Goal: Communication & Community: Answer question/provide support

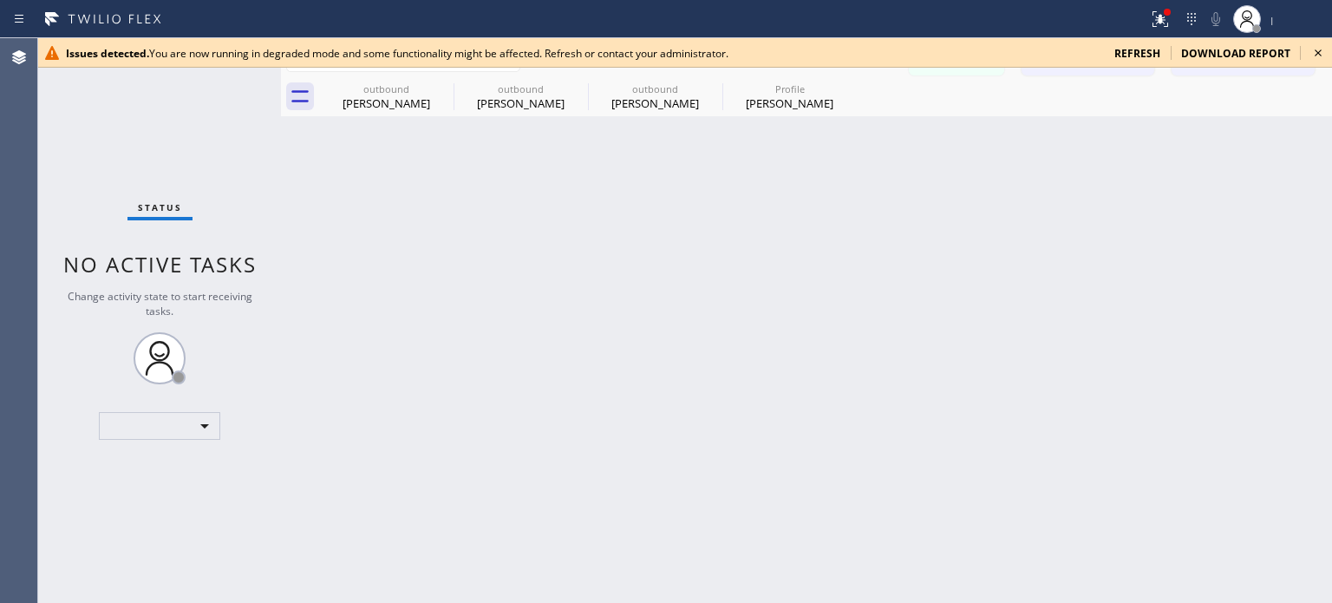
click at [1137, 50] on span "refresh" at bounding box center [1137, 53] width 46 height 15
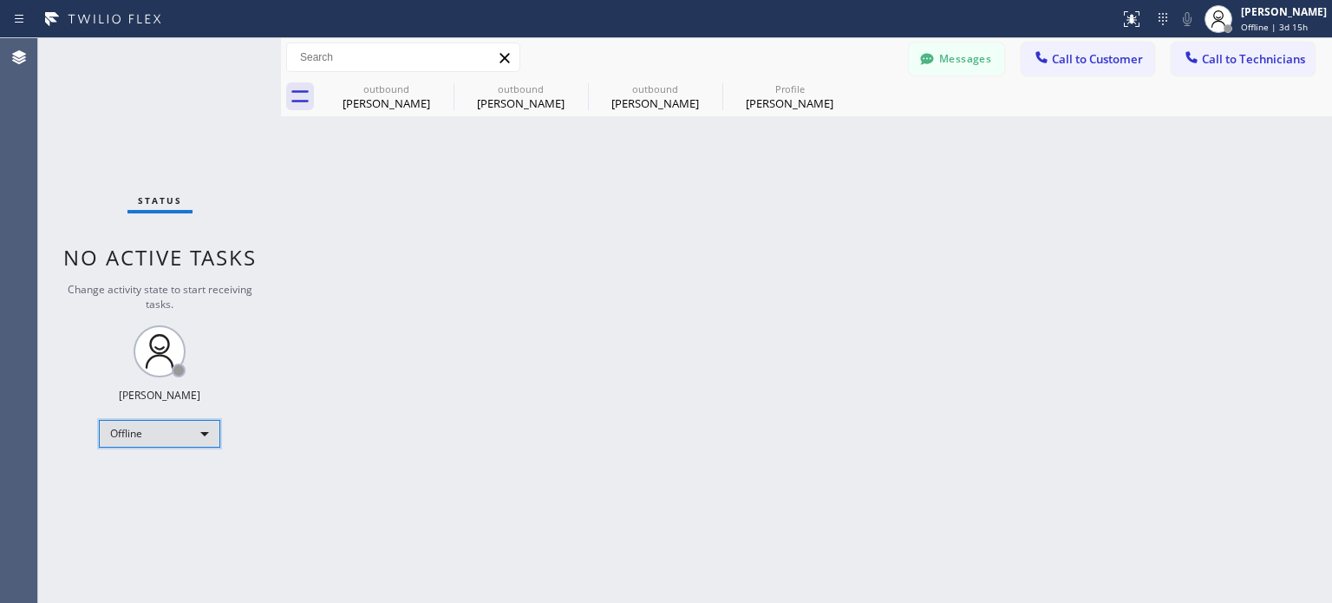
click at [153, 434] on div "Offline" at bounding box center [159, 434] width 121 height 28
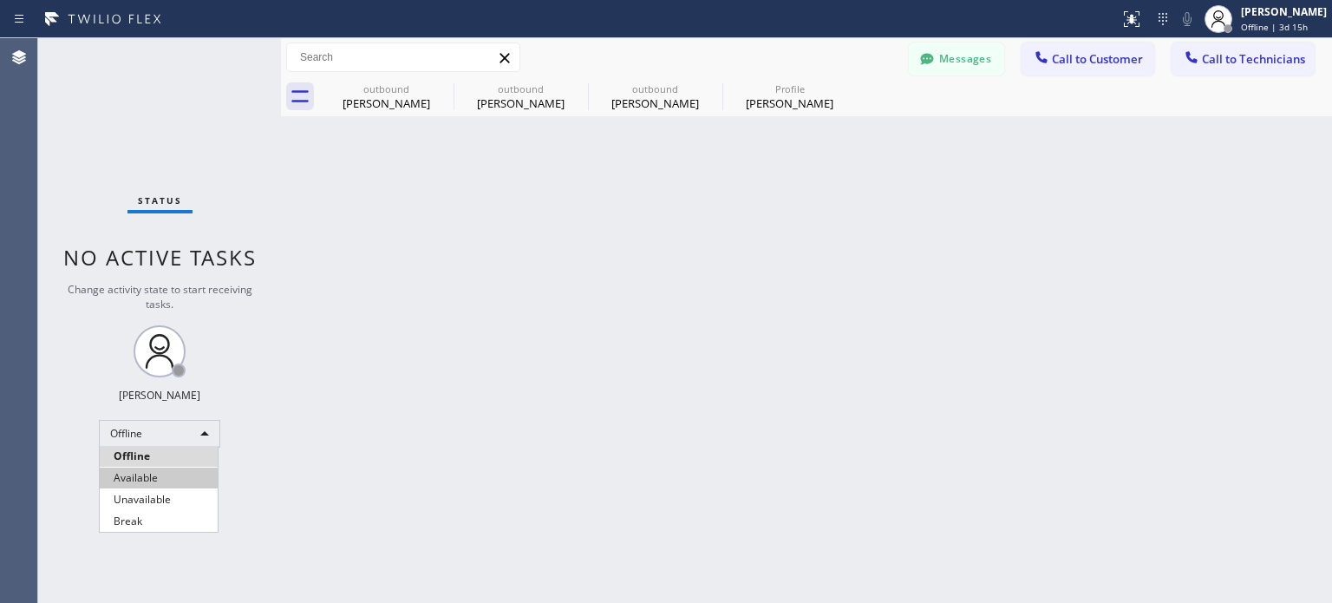
drag, startPoint x: 144, startPoint y: 476, endPoint x: 410, endPoint y: 325, distance: 305.9
click at [145, 475] on li "Available" at bounding box center [159, 477] width 118 height 21
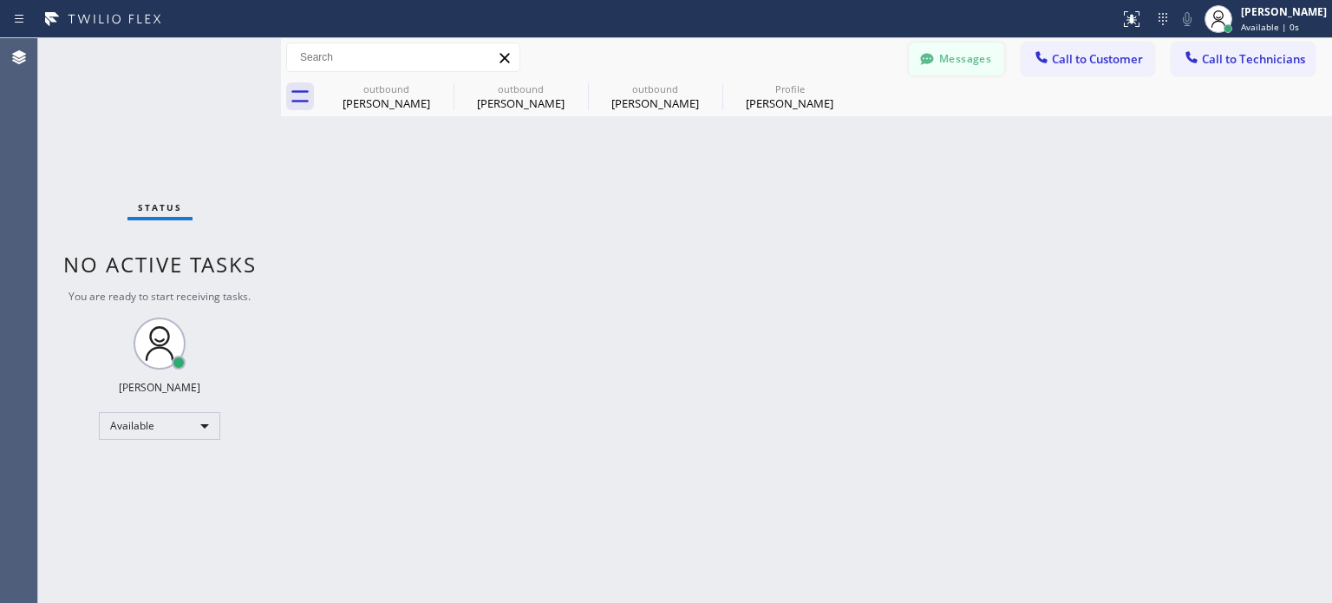
click at [974, 61] on button "Messages" at bounding box center [956, 58] width 95 height 33
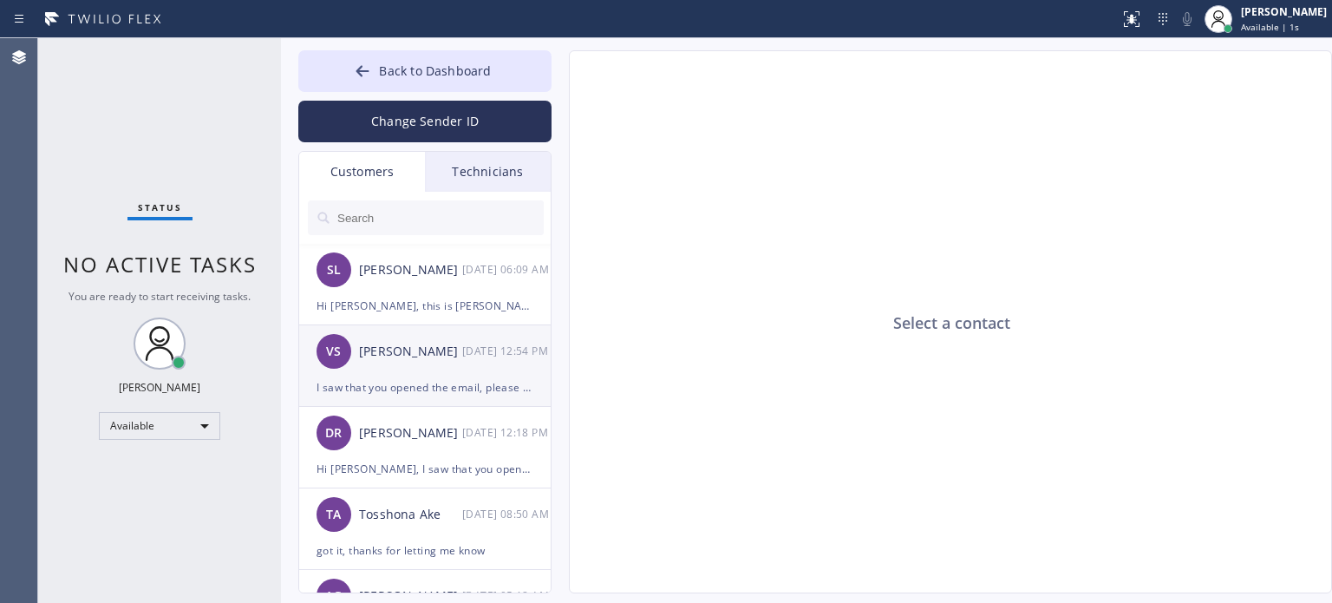
click at [381, 390] on div "I saw that you opened the email, please sign the estimate for confirmation, tha…" at bounding box center [424, 387] width 217 height 20
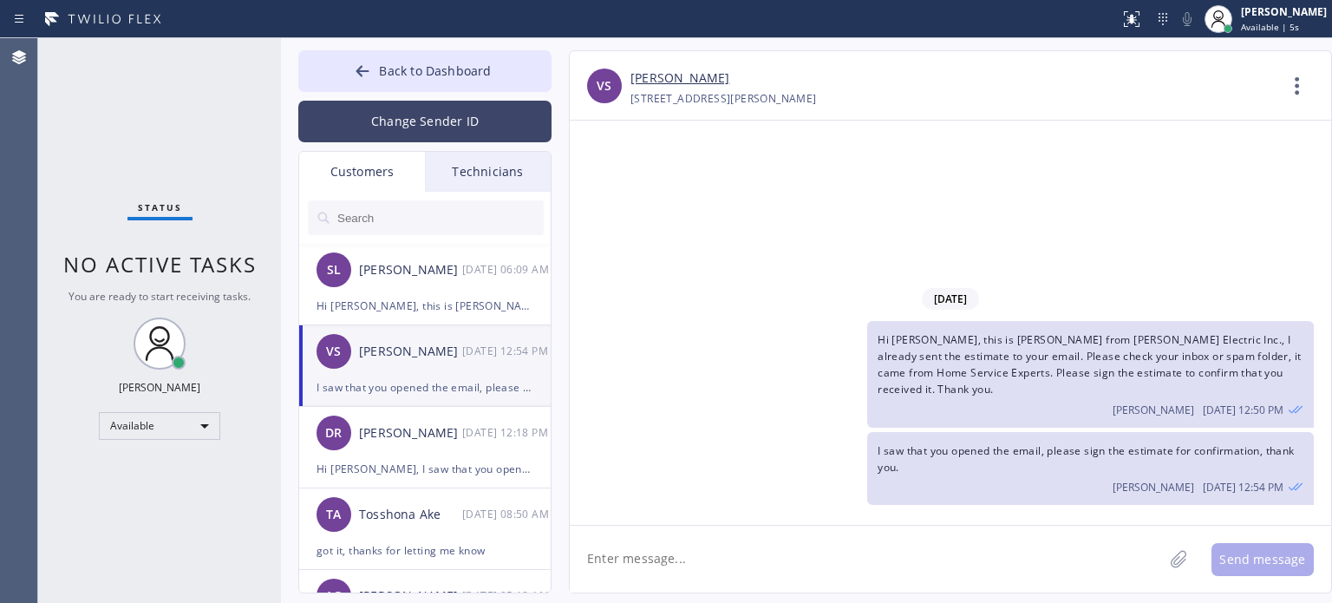
click at [419, 124] on button "Change Sender ID" at bounding box center [424, 122] width 253 height 42
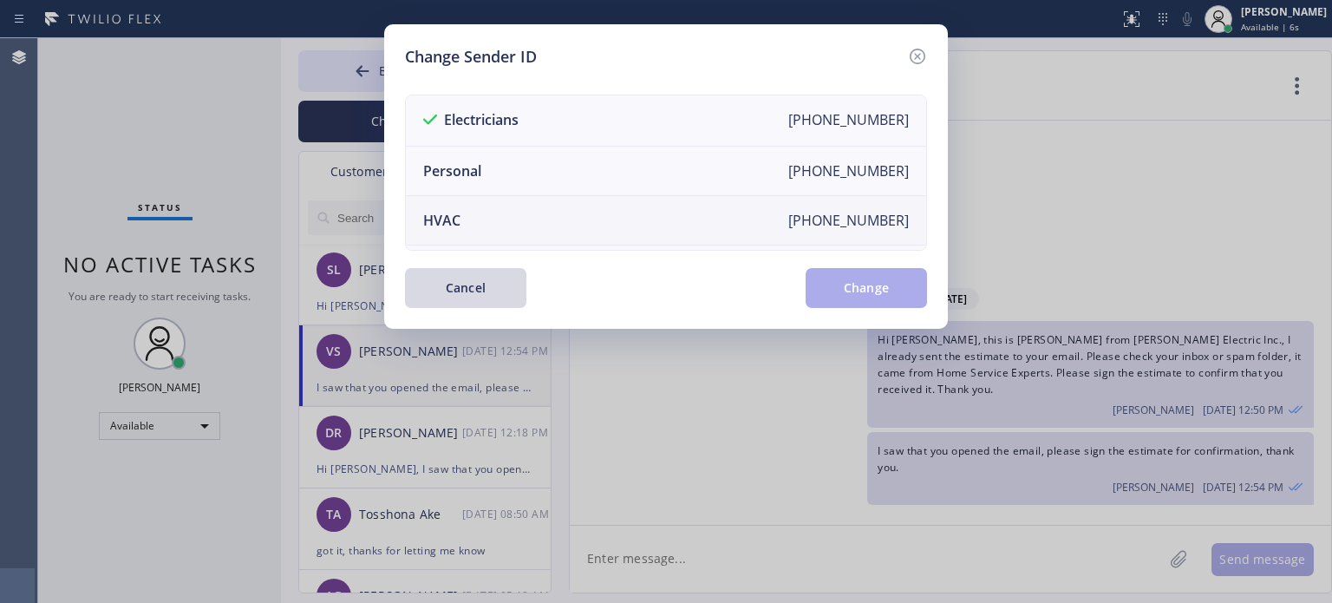
click at [475, 218] on li "HVAC [PHONE_NUMBER]" at bounding box center [666, 220] width 520 height 49
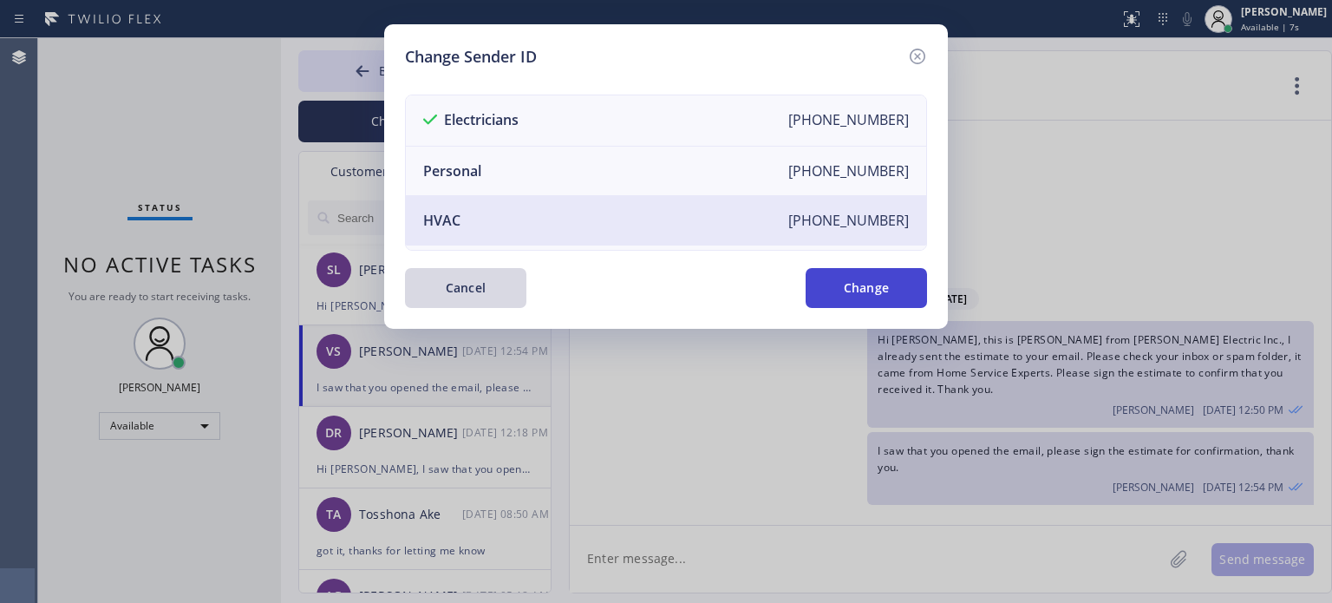
click at [825, 289] on button "Change" at bounding box center [865, 288] width 121 height 40
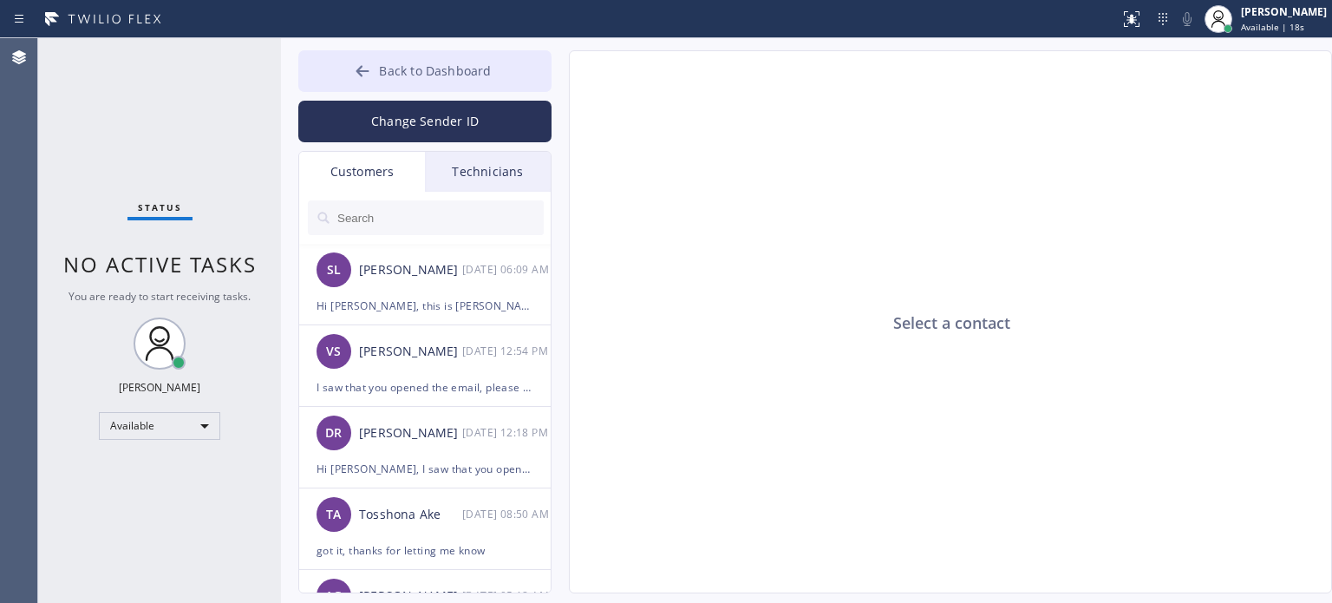
click at [450, 75] on span "Back to Dashboard" at bounding box center [435, 70] width 112 height 16
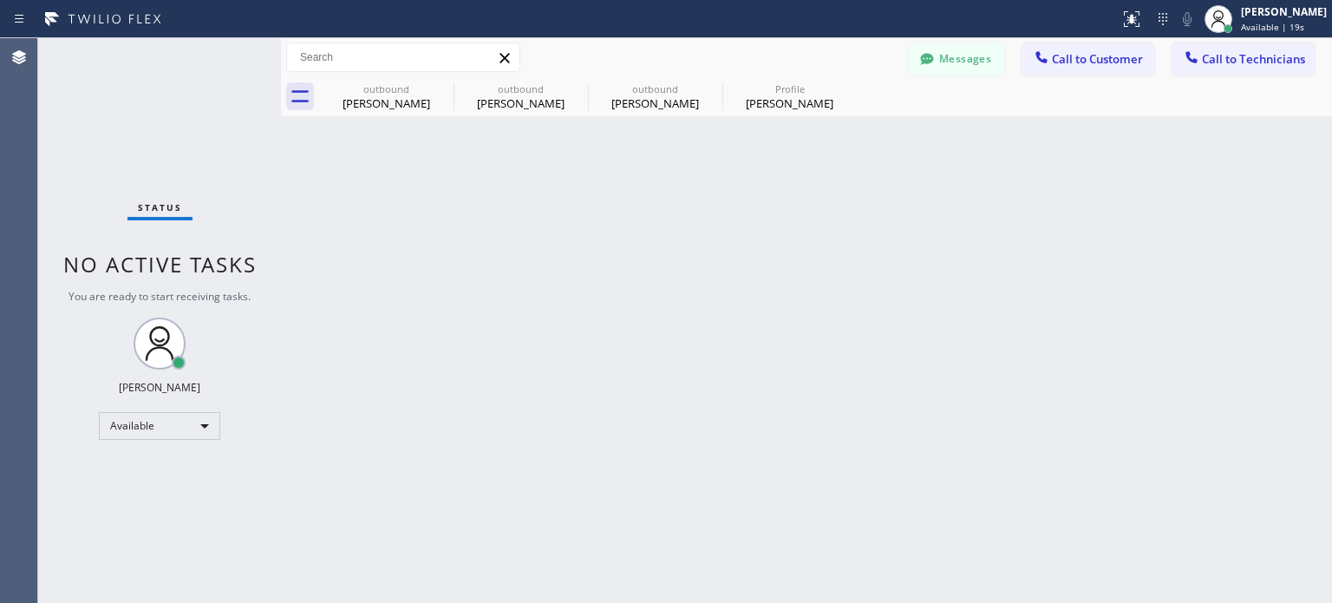
drag, startPoint x: 1047, startPoint y: 61, endPoint x: 994, endPoint y: 93, distance: 61.9
click at [1047, 61] on icon at bounding box center [1041, 57] width 17 height 17
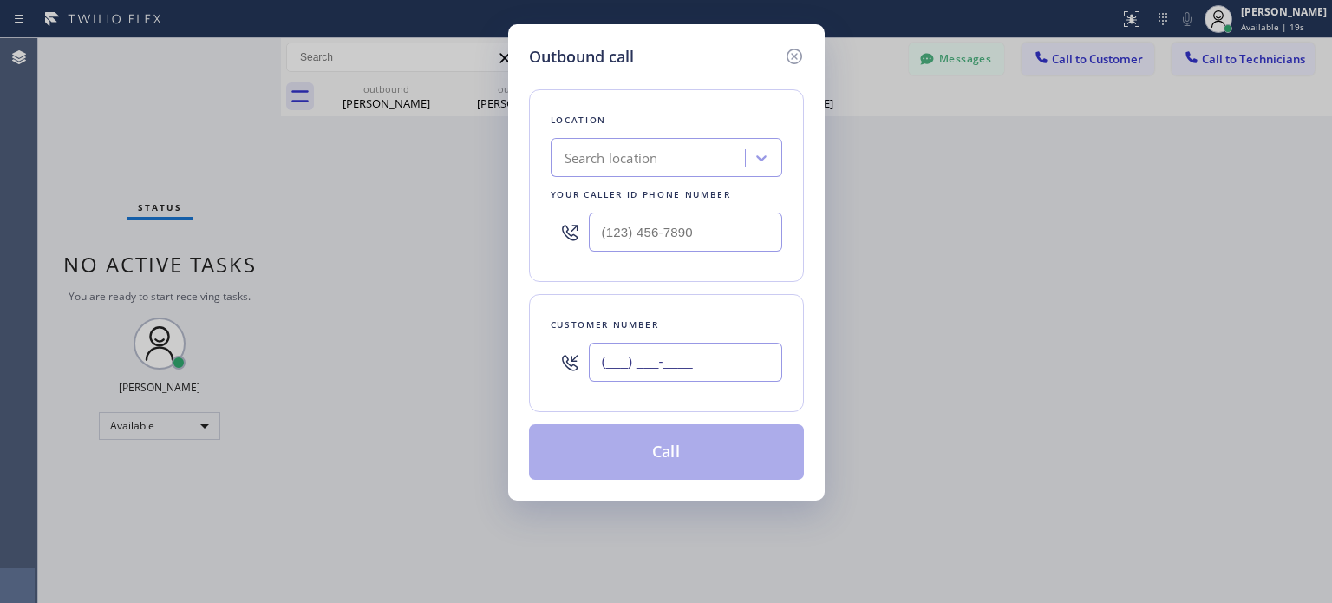
click at [743, 363] on input "(___) ___-____" at bounding box center [685, 361] width 193 height 39
paste input "732) 406-6562"
type input "[PHONE_NUMBER]"
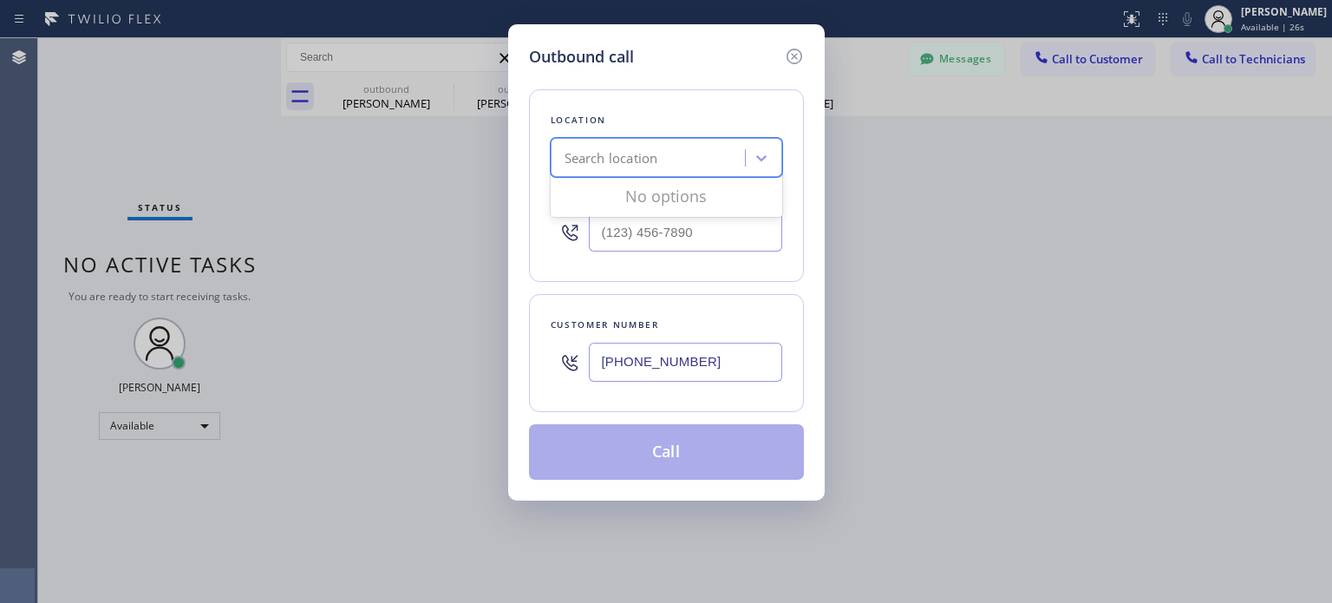
click at [638, 162] on div "Search location" at bounding box center [611, 158] width 94 height 20
paste input "[PERSON_NAME] Electric Co"
type input "[PERSON_NAME] Electric Co"
click at [614, 160] on div "Search location" at bounding box center [611, 158] width 94 height 20
paste input "[PERSON_NAME] Electric Co"
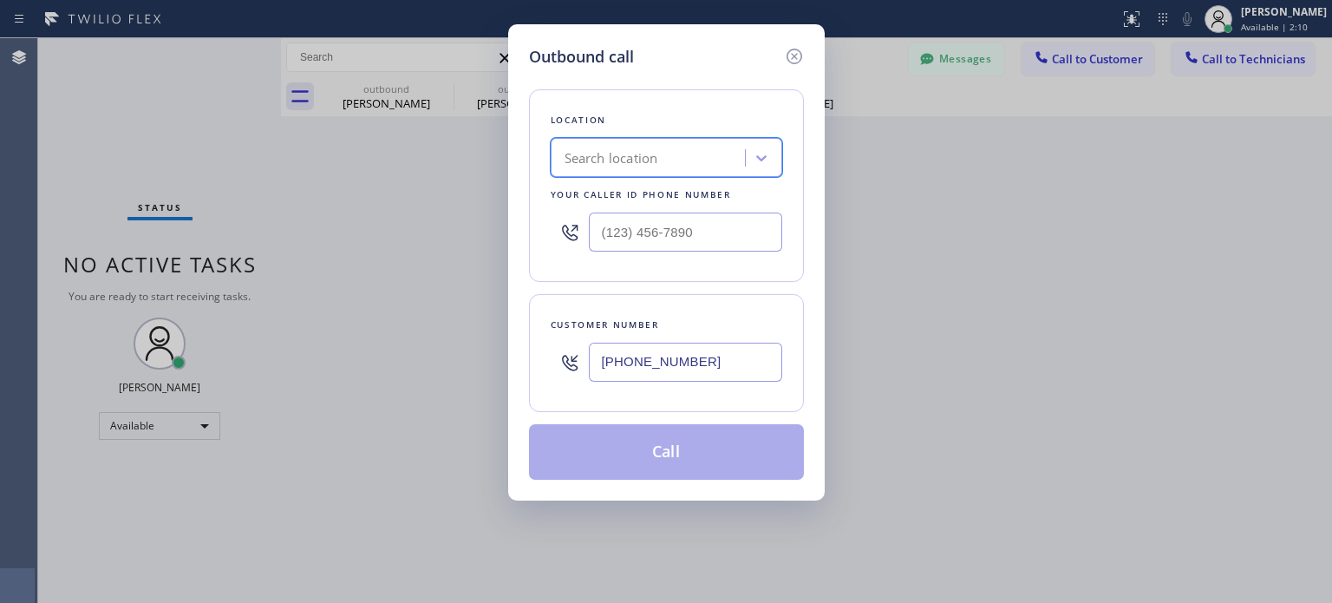
type input "[PERSON_NAME] Electric Co"
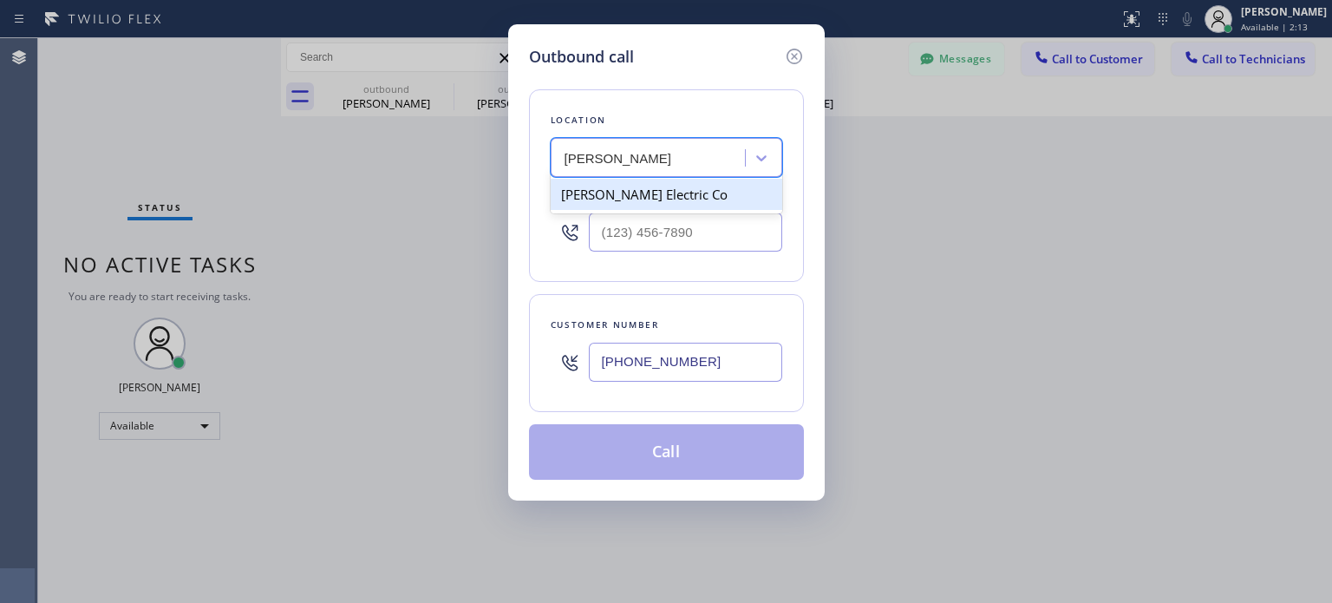
click at [610, 199] on div "[PERSON_NAME] Electric Co" at bounding box center [666, 194] width 231 height 31
type input "[PHONE_NUMBER]"
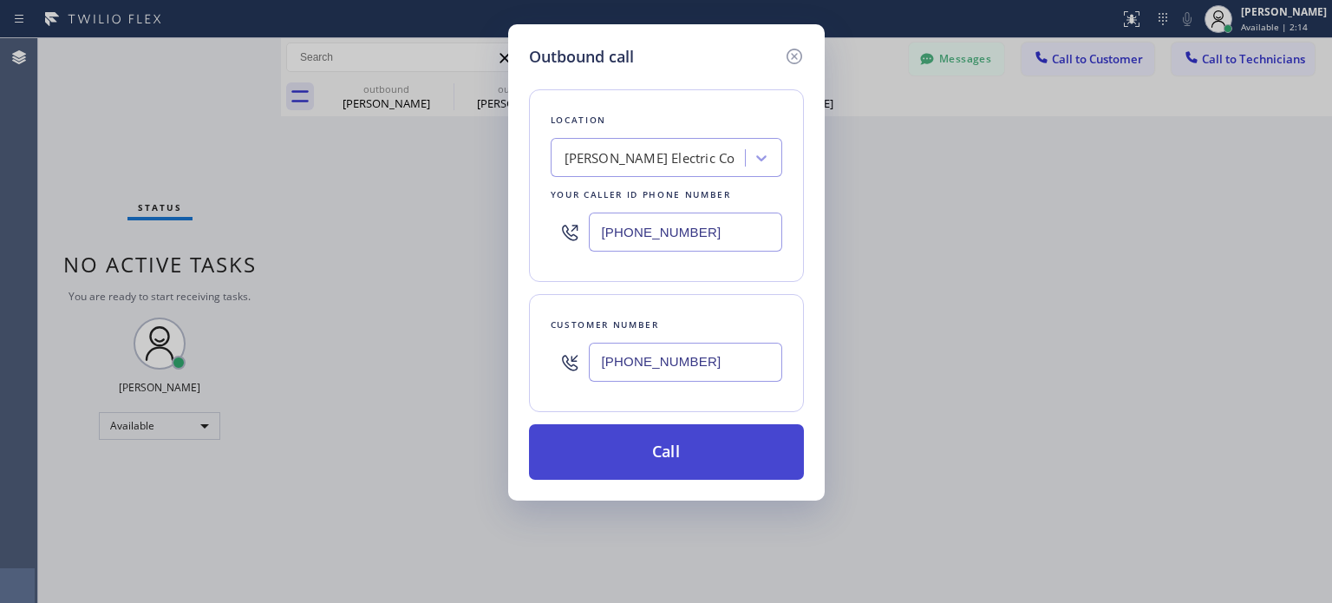
click at [673, 439] on button "Call" at bounding box center [666, 451] width 275 height 55
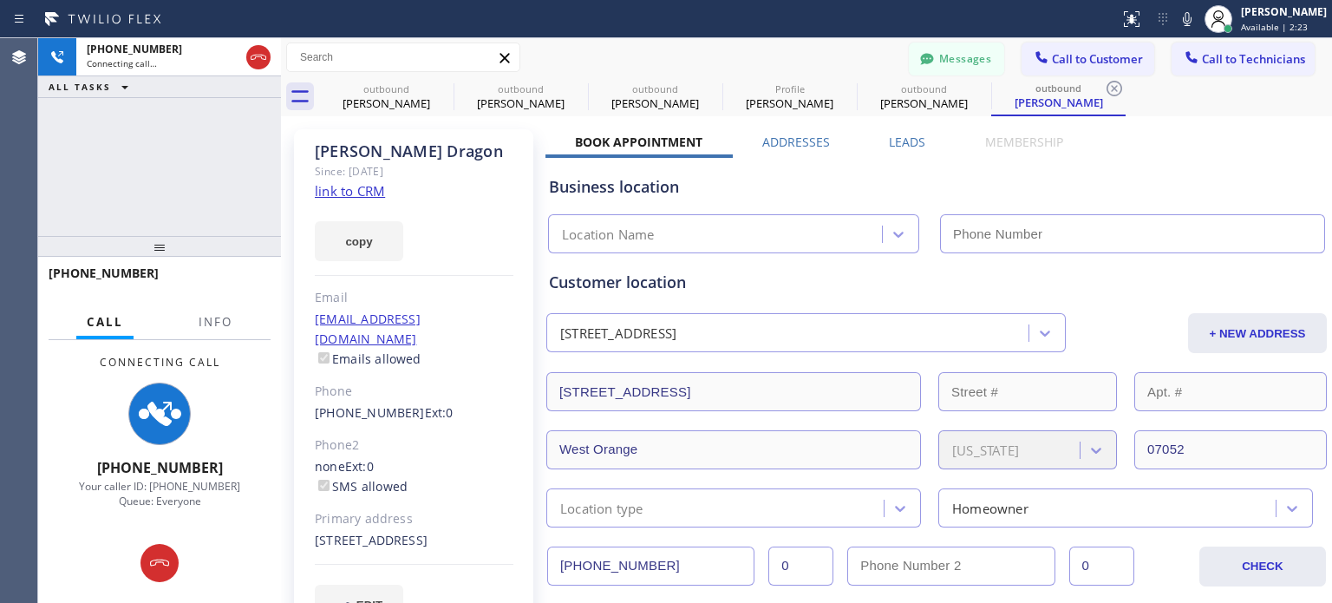
type input "[PHONE_NUMBER]"
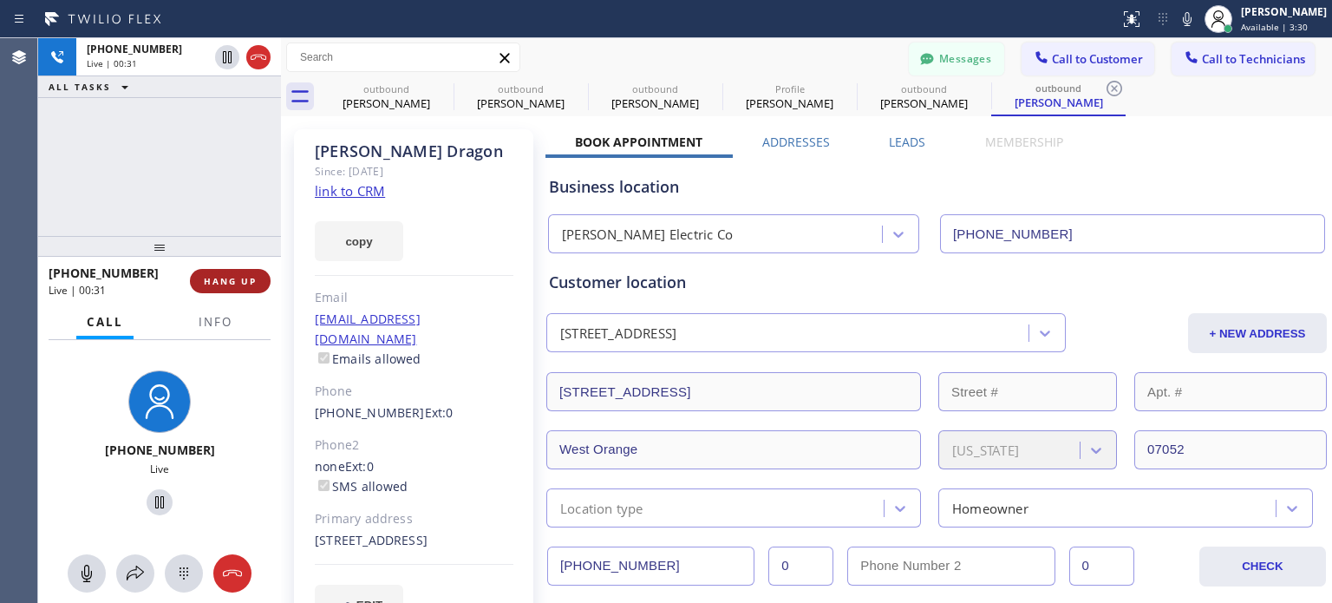
click at [205, 281] on span "HANG UP" at bounding box center [230, 281] width 53 height 12
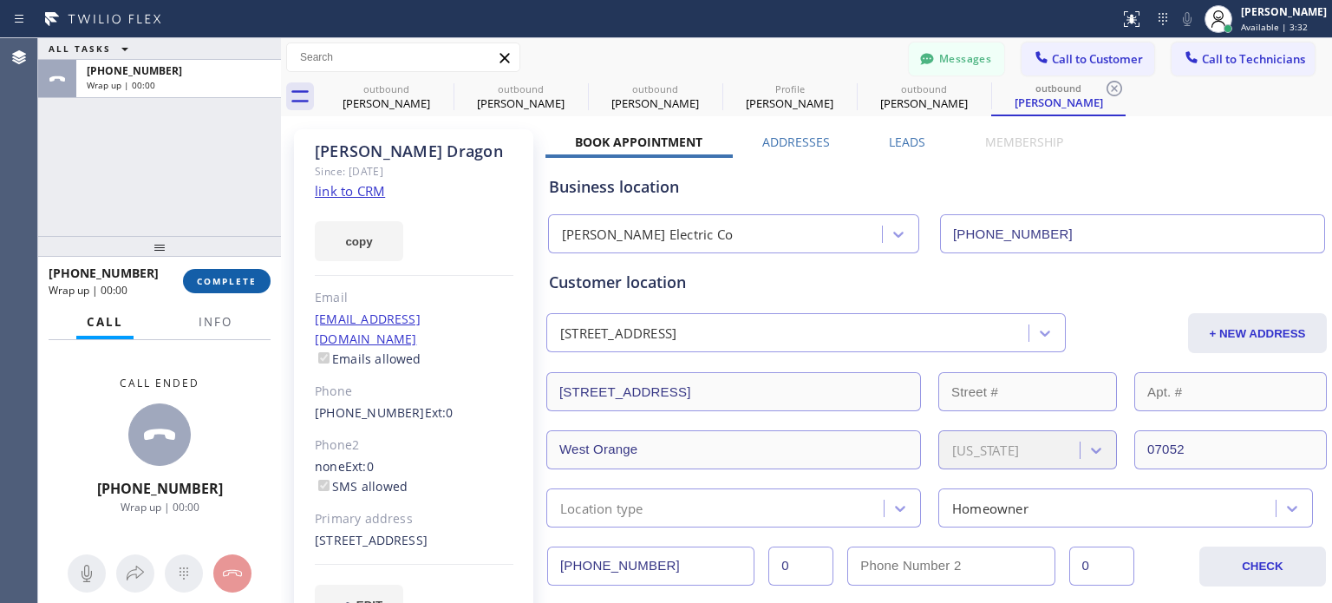
click at [208, 276] on span "COMPLETE" at bounding box center [227, 281] width 60 height 12
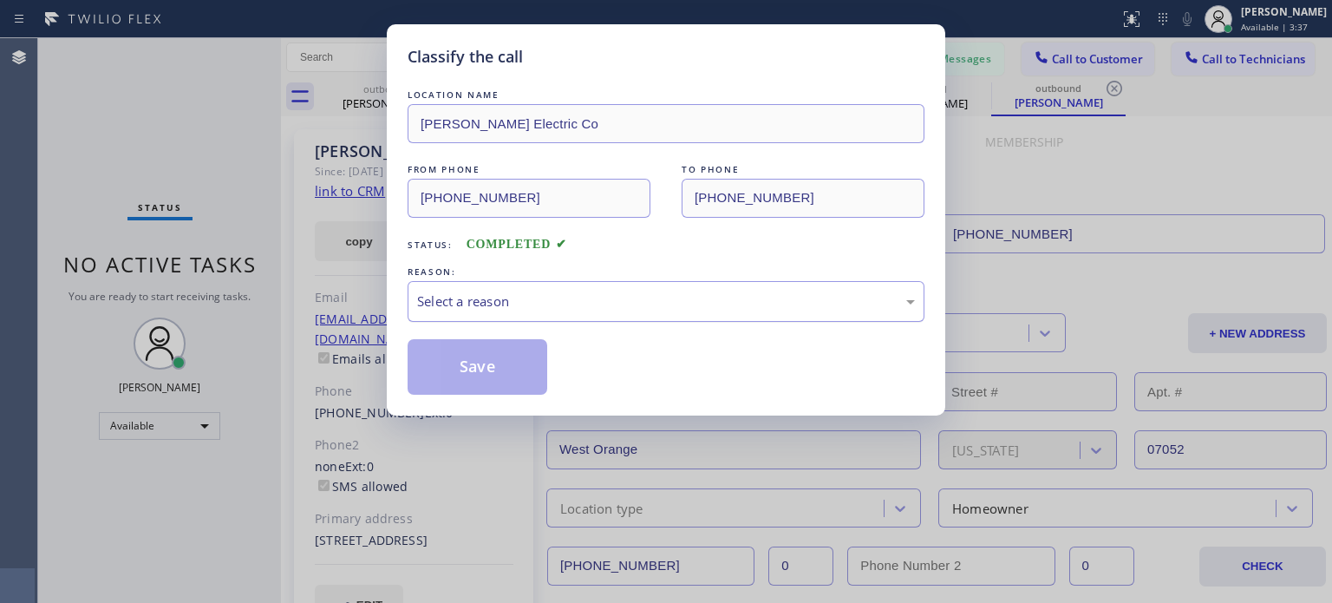
click at [531, 298] on div "Select a reason" at bounding box center [666, 301] width 498 height 20
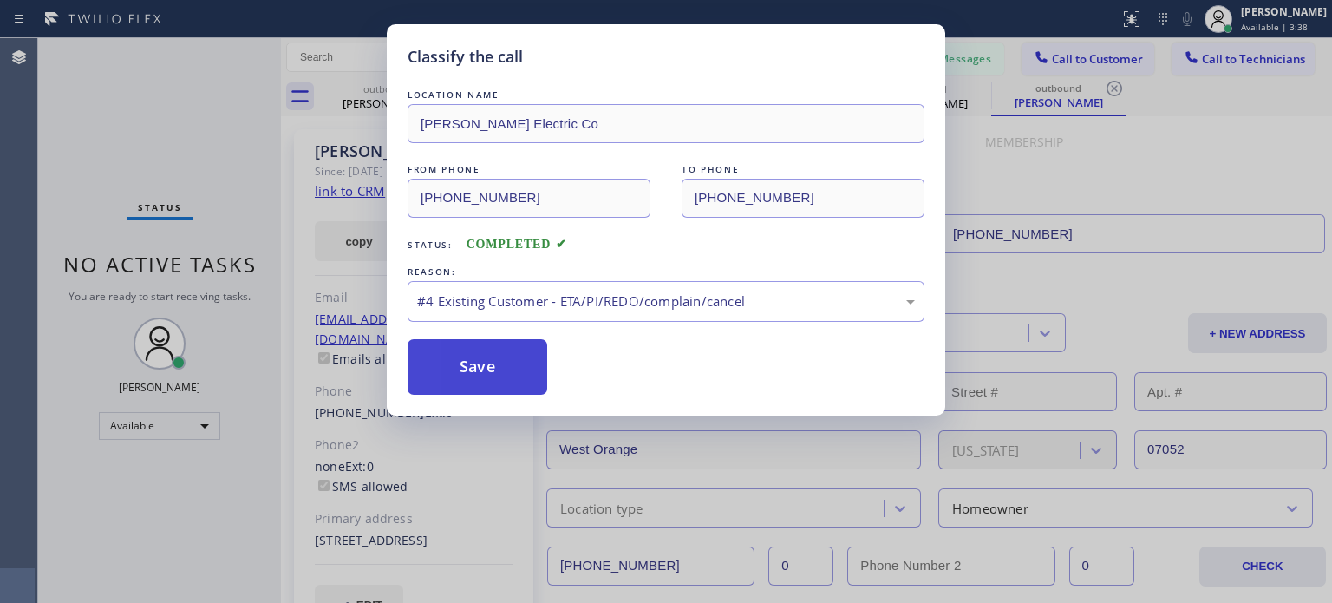
click at [530, 371] on button "Save" at bounding box center [477, 366] width 140 height 55
